Goal: Task Accomplishment & Management: Use online tool/utility

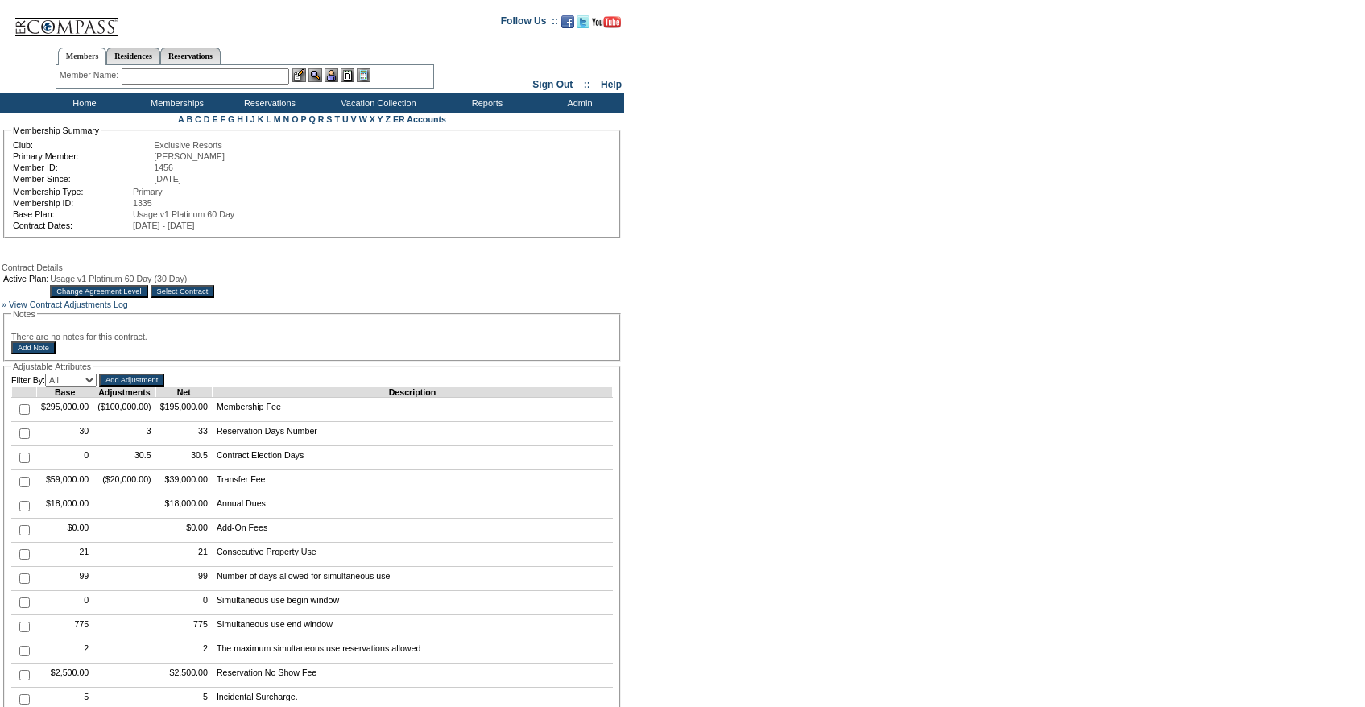
click at [26, 439] on input "checkbox" at bounding box center [24, 433] width 10 height 10
checkbox input "true"
click at [164, 386] on input "Add Adjustment" at bounding box center [131, 380] width 65 height 13
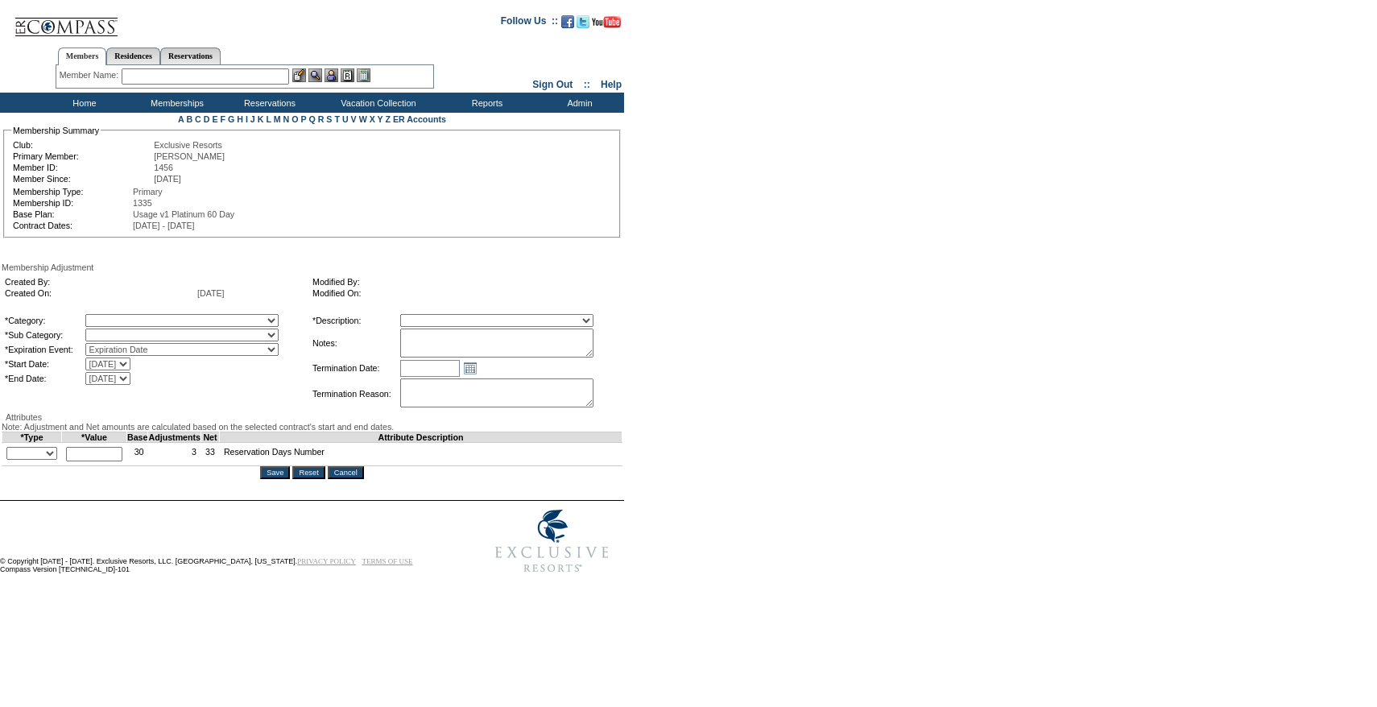
click at [161, 320] on select "A La Carte Days Contract Election Days Converted Days [MEDICAL_DATA] Other Refe…" at bounding box center [181, 320] width 193 height 13
select select "56"
click at [118, 316] on select "A La Carte Days Contract Election Days Converted Days [MEDICAL_DATA] Other Refe…" at bounding box center [181, 320] width 193 height 13
click at [151, 325] on select "A La Carte Days Contract Election Days Converted Days Coronavirus Other Referra…" at bounding box center [181, 320] width 193 height 13
select select "1060"
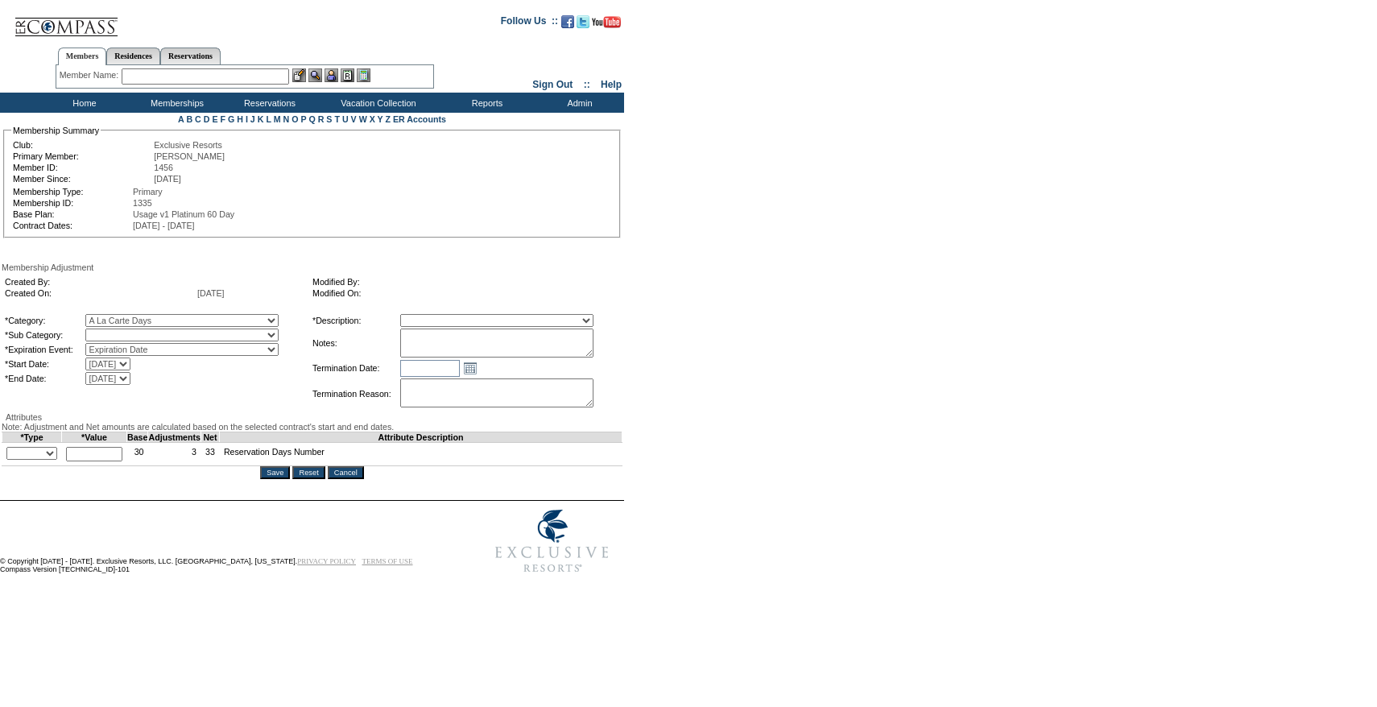
click at [118, 316] on select "A La Carte Days Contract Election Days Converted Days Coronavirus Other Referra…" at bounding box center [181, 320] width 193 height 13
